Goal: Transaction & Acquisition: Purchase product/service

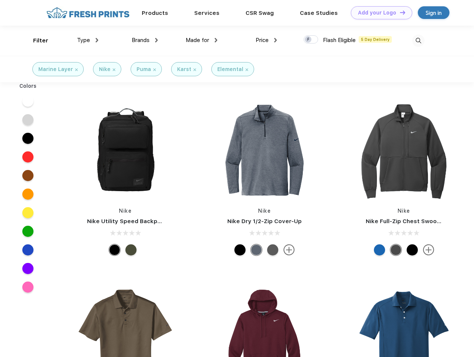
click at [378, 13] on link "Add your Logo Design Tool" at bounding box center [381, 12] width 61 height 13
click at [0, 0] on div "Design Tool" at bounding box center [0, 0] width 0 height 0
click at [399, 12] on link "Add your Logo Design Tool" at bounding box center [381, 12] width 61 height 13
click at [36, 41] on div "Filter" at bounding box center [40, 40] width 15 height 9
click at [88, 40] on span "Type" at bounding box center [83, 40] width 13 height 7
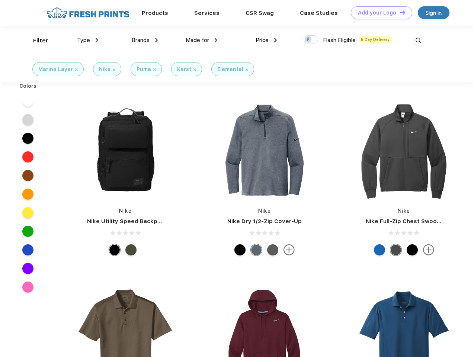
click at [145, 40] on span "Brands" at bounding box center [141, 40] width 18 height 7
click at [201, 40] on span "Made for" at bounding box center [196, 40] width 23 height 7
click at [266, 40] on span "Price" at bounding box center [261, 40] width 13 height 7
click at [311, 40] on div at bounding box center [310, 39] width 14 height 8
click at [308, 40] on input "checkbox" at bounding box center [305, 37] width 5 height 5
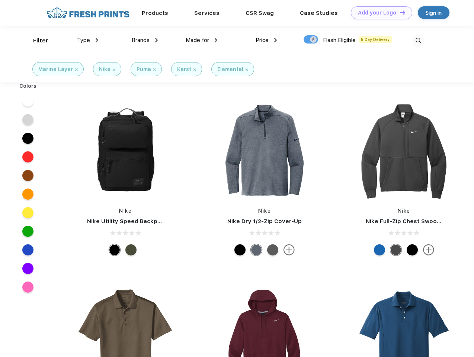
click at [418, 41] on img at bounding box center [418, 41] width 12 height 12
